Goal: Task Accomplishment & Management: Manage account settings

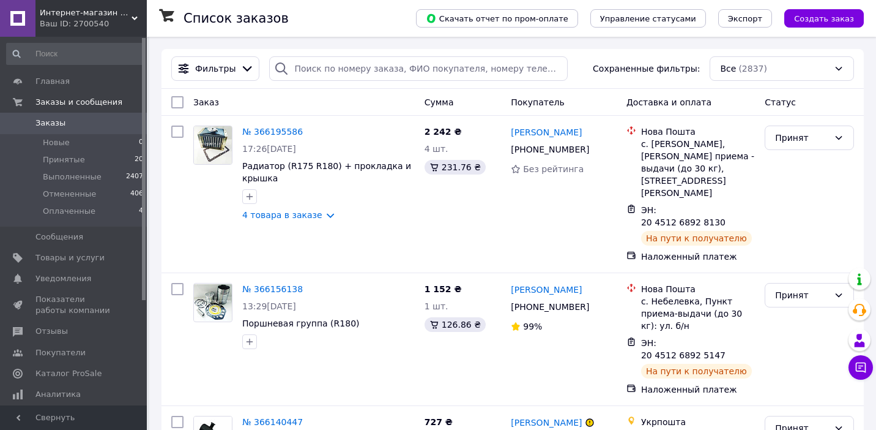
click at [587, 72] on div "Фильтры Сохраненные фильтры: Все (2837)" at bounding box center [512, 68] width 693 height 24
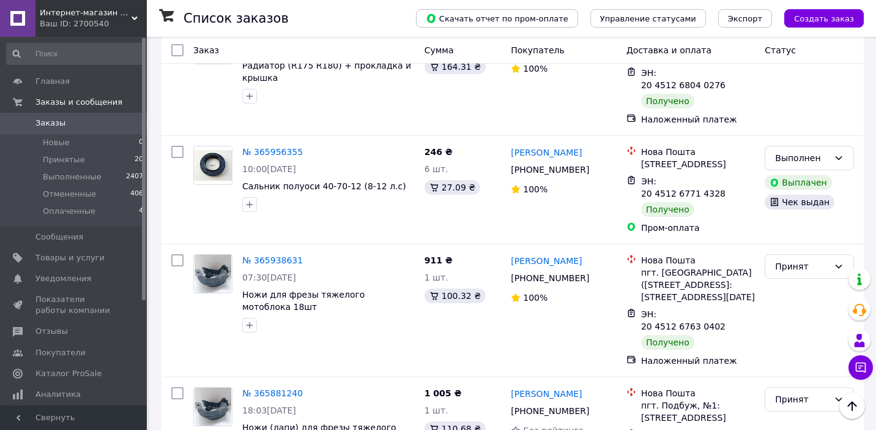
scroll to position [671, 0]
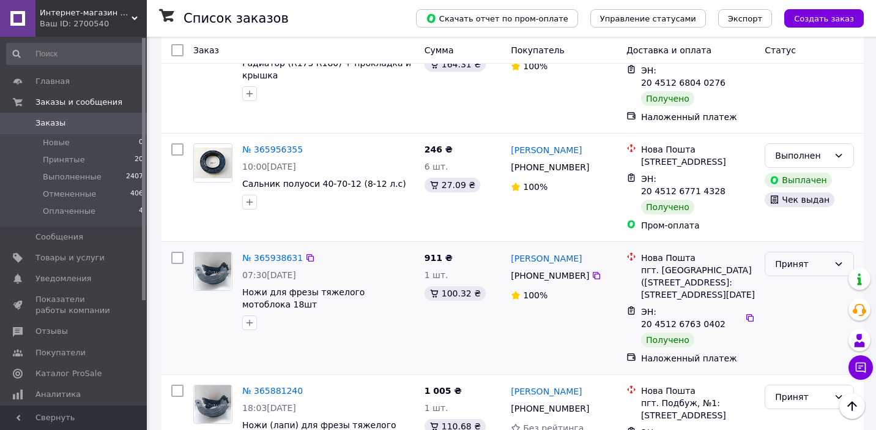
click at [799, 257] on div "Принят" at bounding box center [802, 263] width 54 height 13
click at [799, 194] on li "Выполнен" at bounding box center [810, 193] width 88 height 22
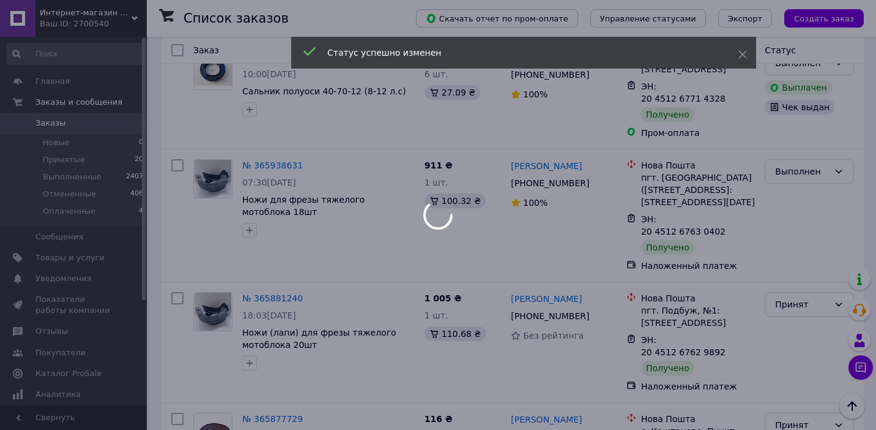
scroll to position [775, 0]
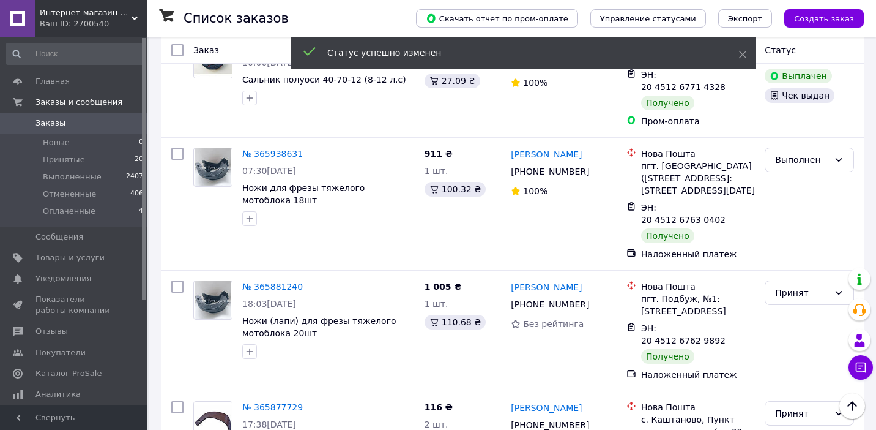
click at [800, 286] on div "Принят" at bounding box center [802, 292] width 54 height 13
click at [800, 239] on li "Выполнен" at bounding box center [810, 246] width 88 height 22
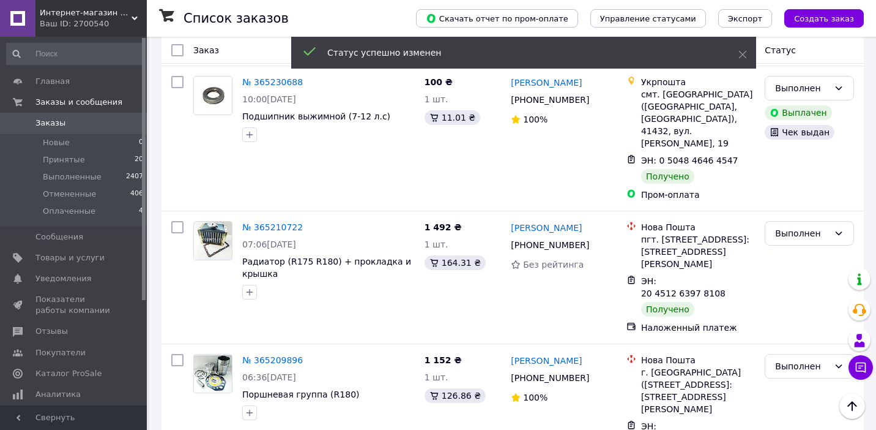
scroll to position [2043, 0]
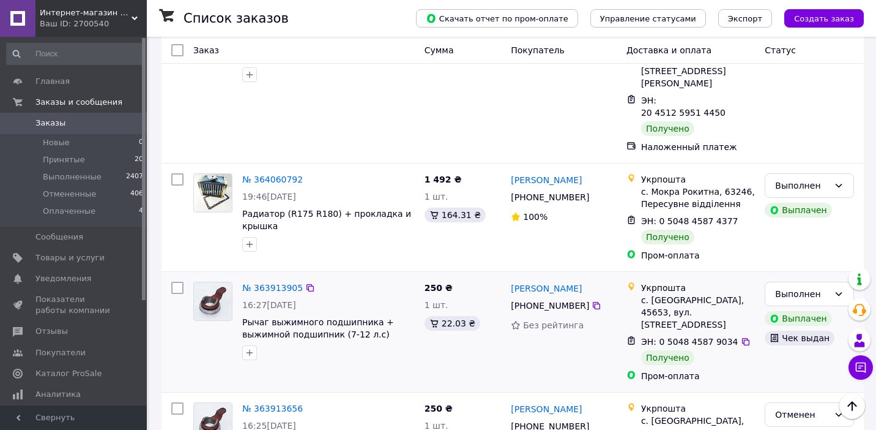
scroll to position [2182, 0]
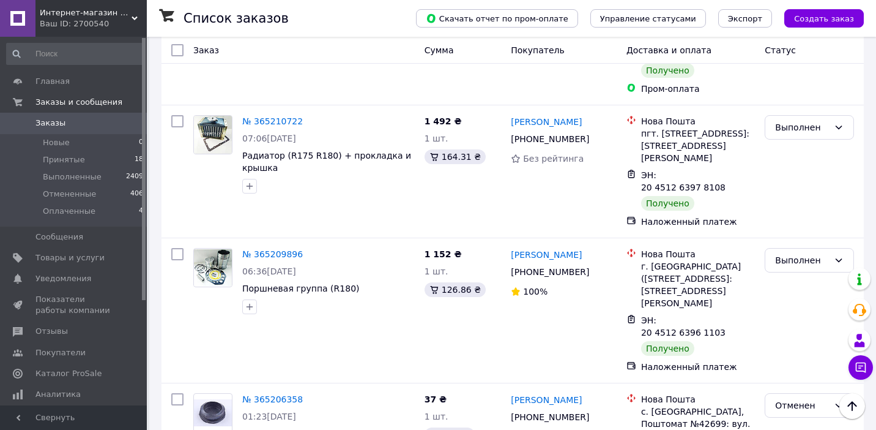
scroll to position [2043, 0]
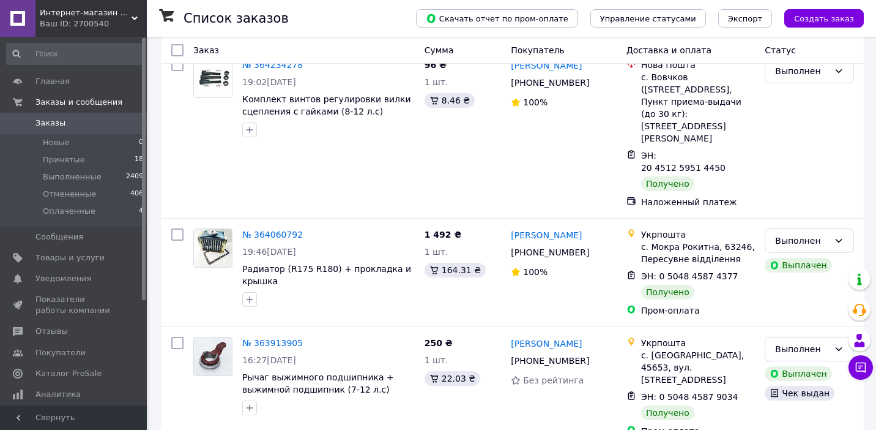
scroll to position [2182, 0]
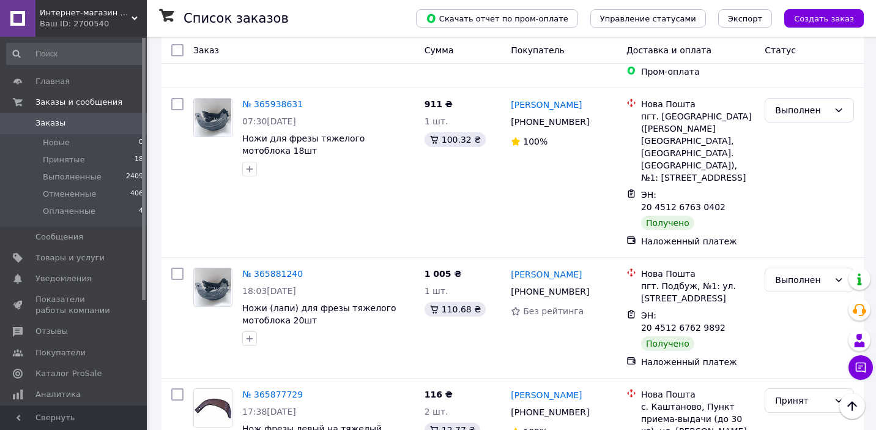
scroll to position [825, 0]
